Goal: Information Seeking & Learning: Understand process/instructions

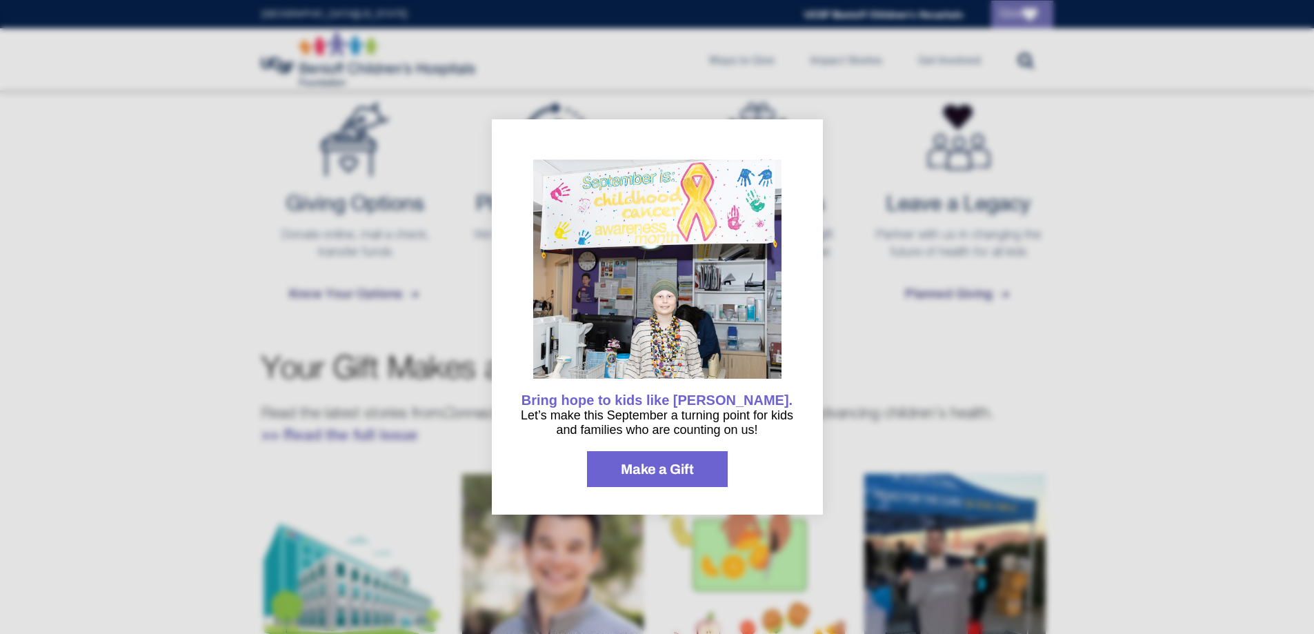
scroll to position [461, 0]
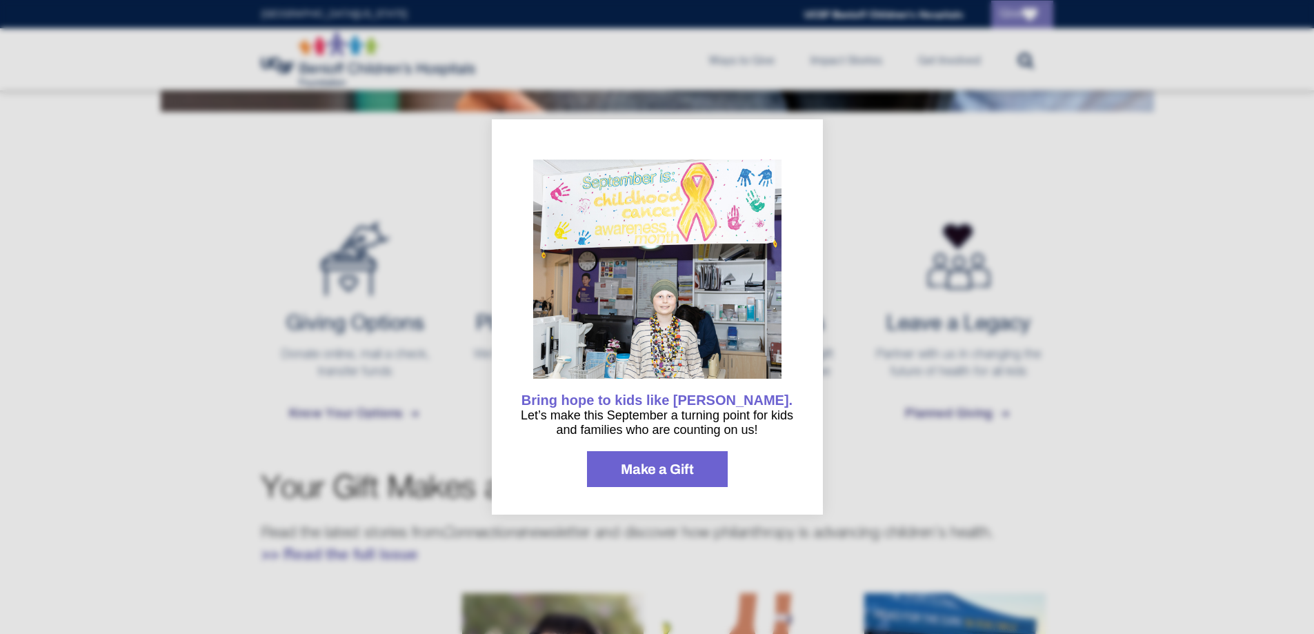
click at [798, 461] on div "Bring hope to kids like Elena. Let’s make this September a turning point for ki…" at bounding box center [657, 316] width 331 height 395
click at [931, 443] on div at bounding box center [657, 317] width 1314 height 634
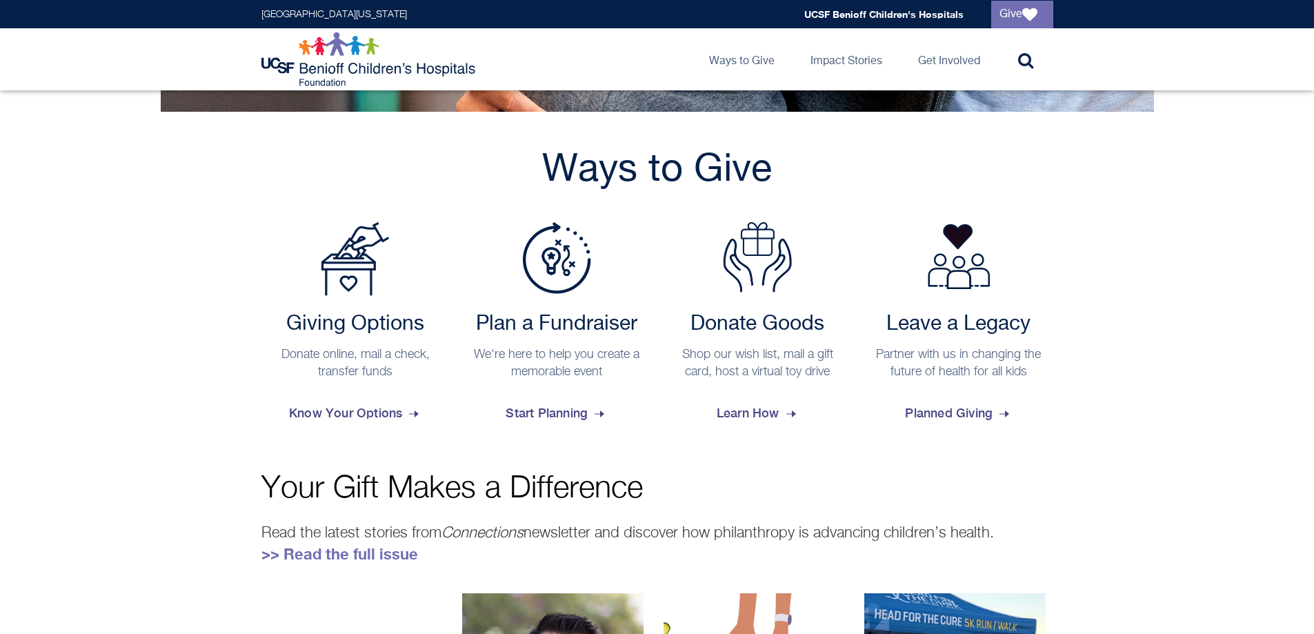
scroll to position [530, 0]
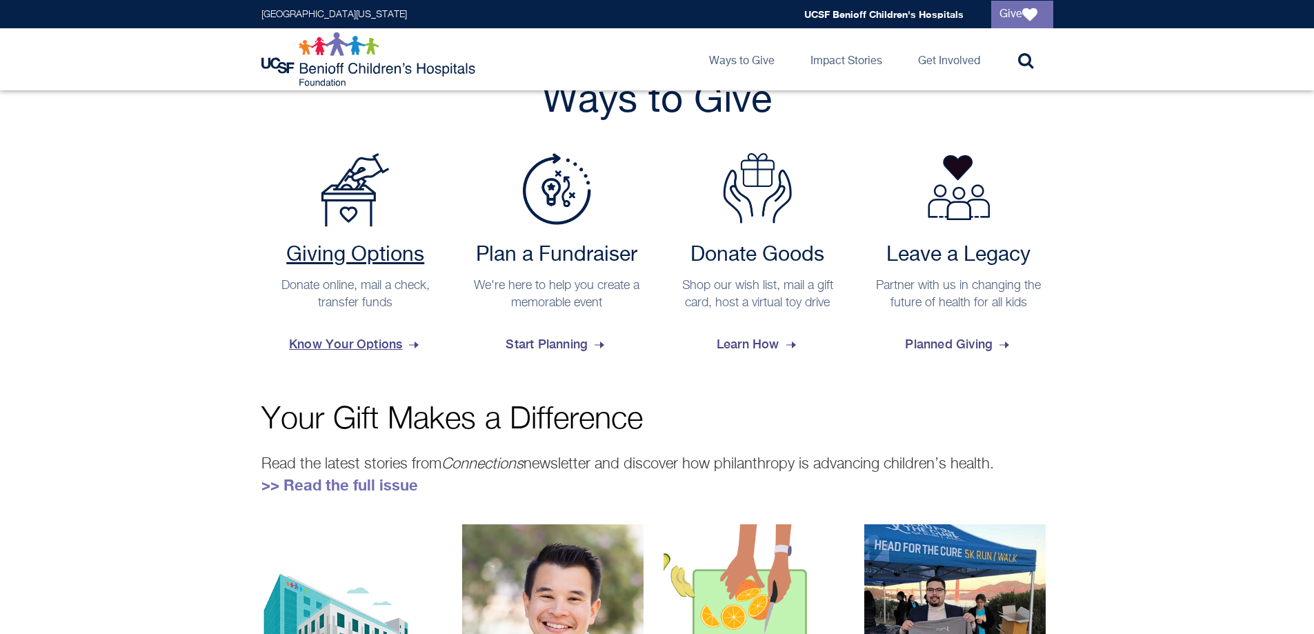
click at [346, 345] on span "Know Your Options" at bounding box center [355, 343] width 132 height 37
